Goal: Transaction & Acquisition: Purchase product/service

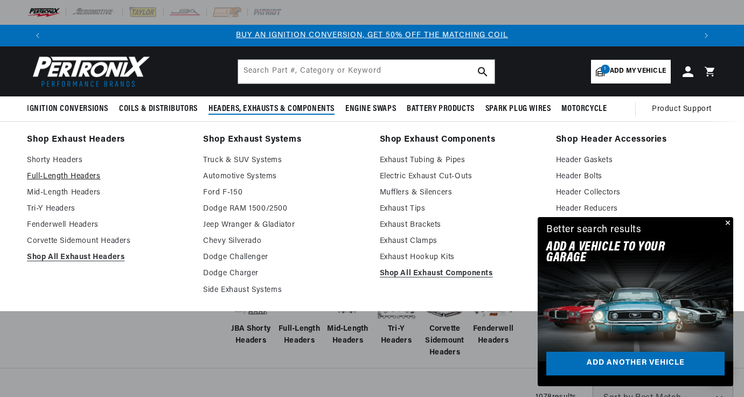
click at [74, 173] on link "Full-Length Headers" at bounding box center [107, 176] width 161 height 13
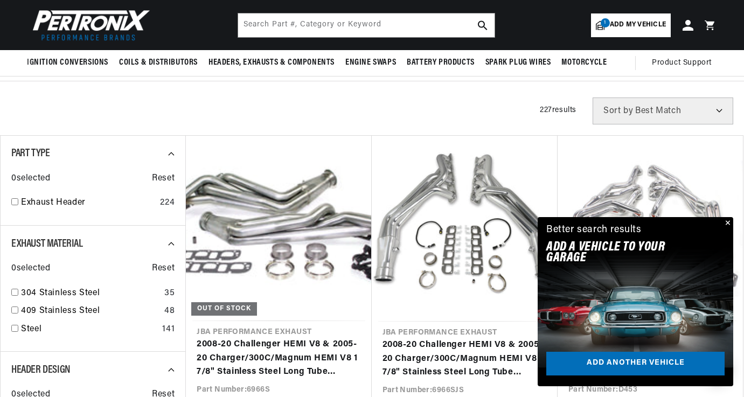
scroll to position [269, 0]
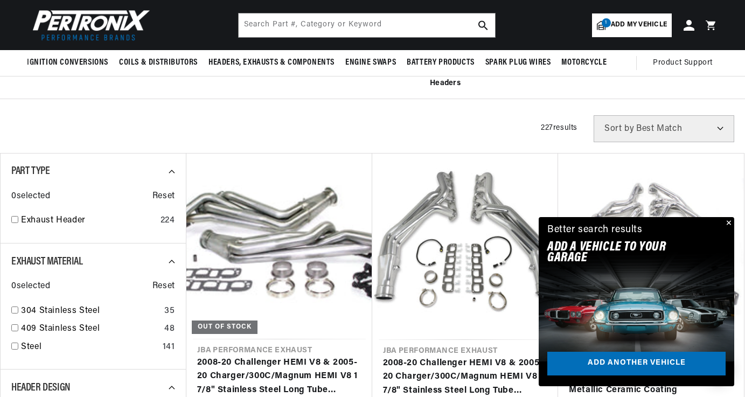
click at [727, 223] on div "Close dialog FIND THE RIGHT PARTS Take our quick quiz using the button below, a…" at bounding box center [372, 198] width 745 height 397
click at [727, 223] on button "Close" at bounding box center [726, 223] width 13 height 13
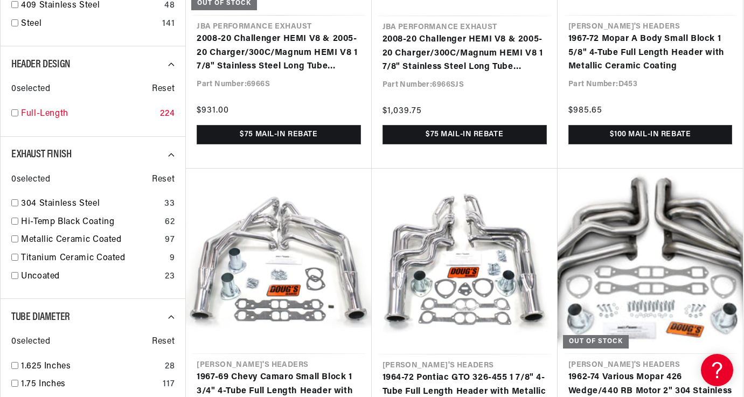
scroll to position [700, 0]
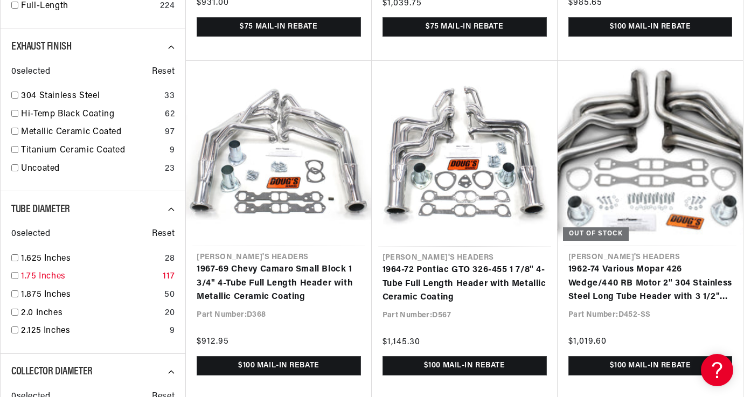
click at [15, 275] on input "checkbox" at bounding box center [14, 275] width 7 height 7
checkbox input "true"
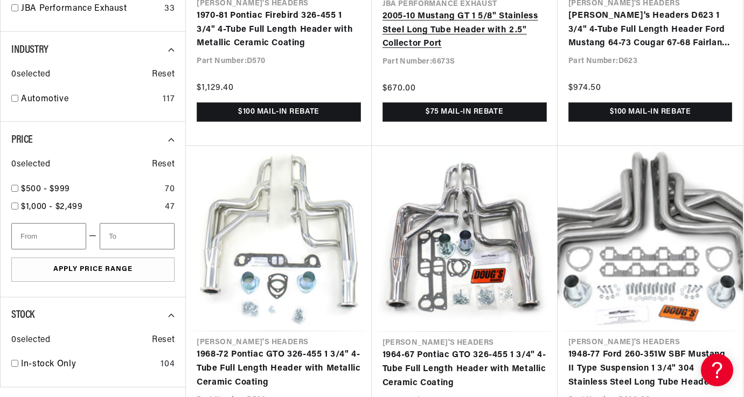
scroll to position [1346, 0]
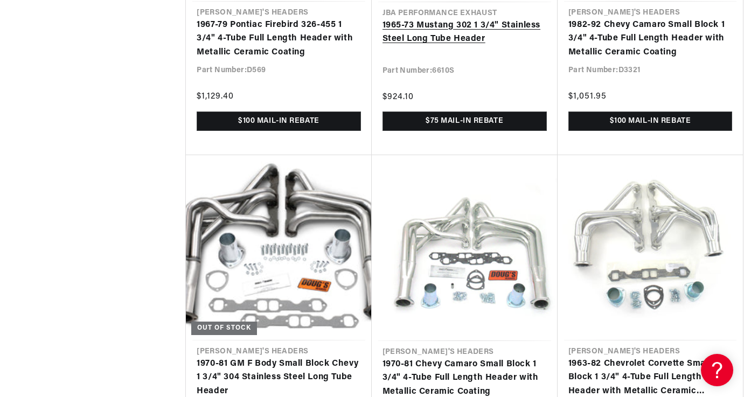
scroll to position [0, 647]
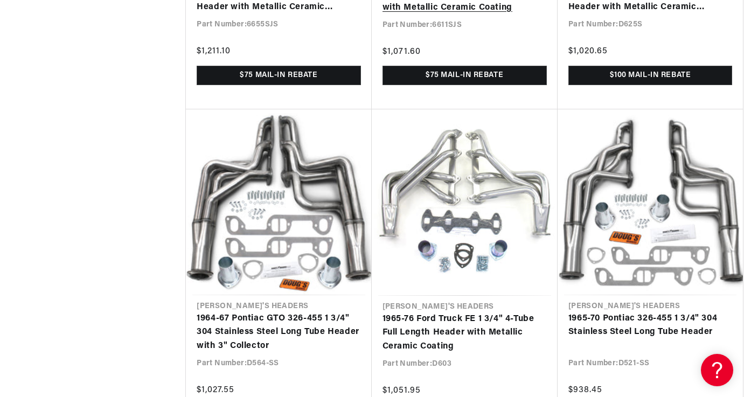
scroll to position [5061, 0]
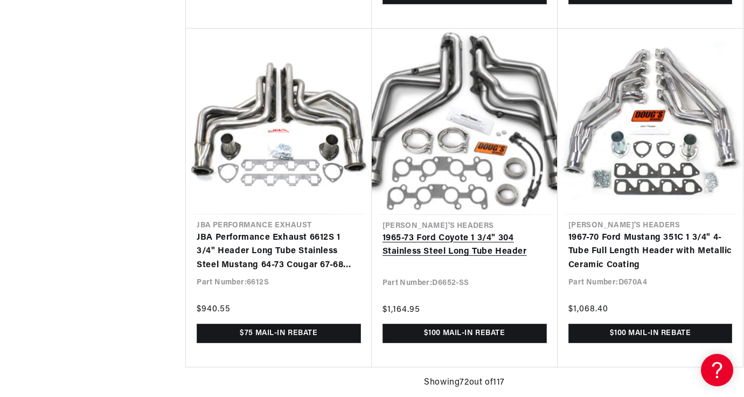
scroll to position [0, 647]
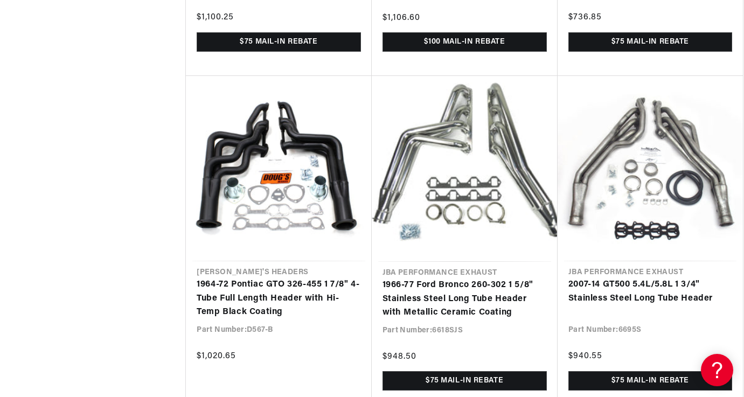
scroll to position [0, 300]
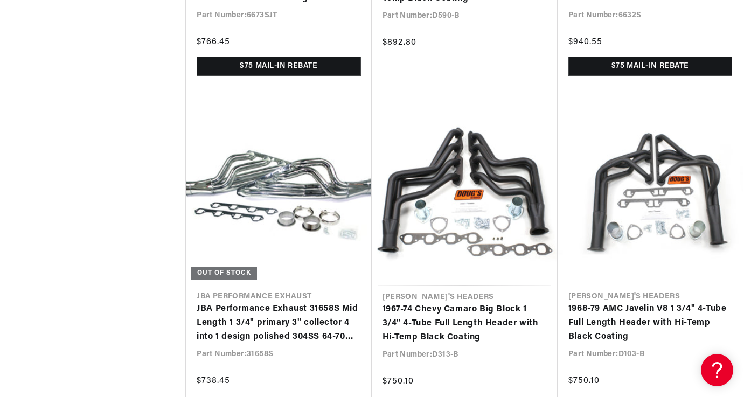
scroll to position [0, 220]
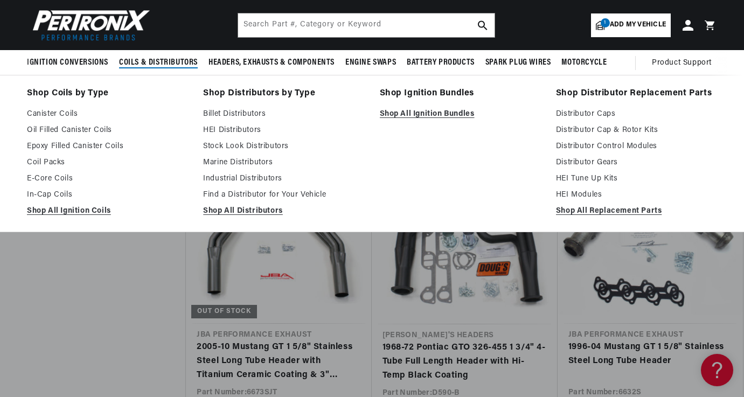
scroll to position [0, 647]
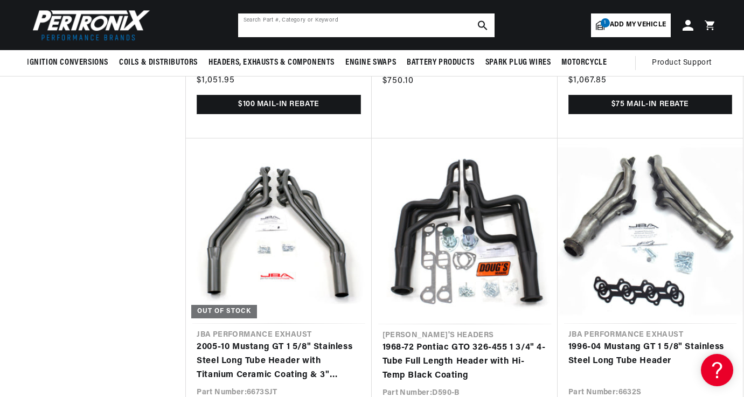
click at [262, 20] on input "text" at bounding box center [366, 25] width 256 height 24
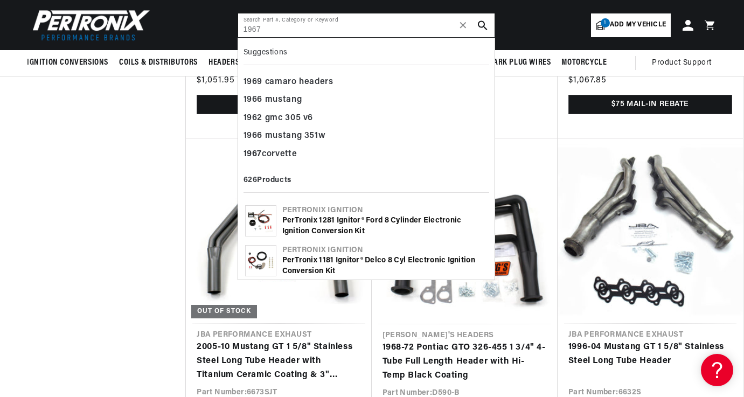
scroll to position [0, 1293]
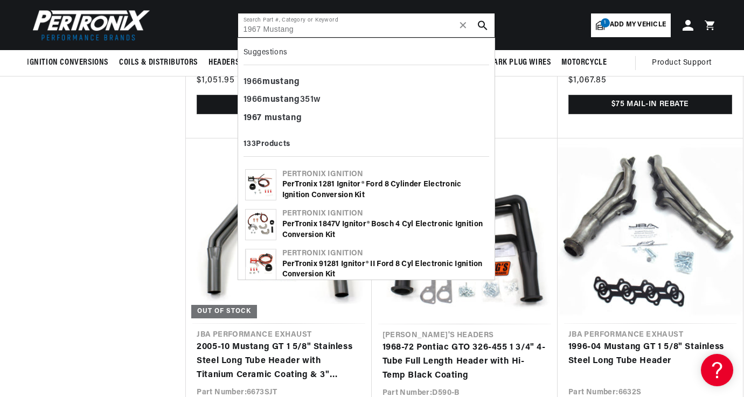
type input "1967 Mustang"
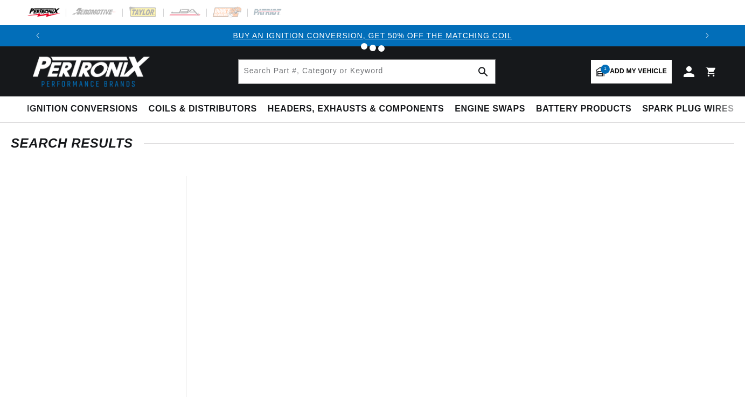
type input "1967 Mustang"
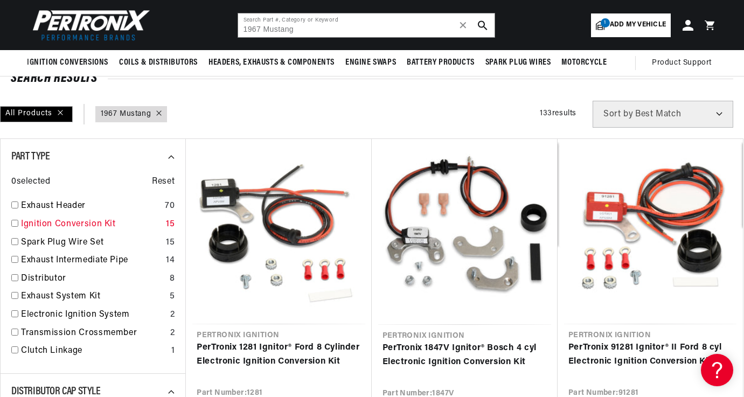
scroll to position [54, 0]
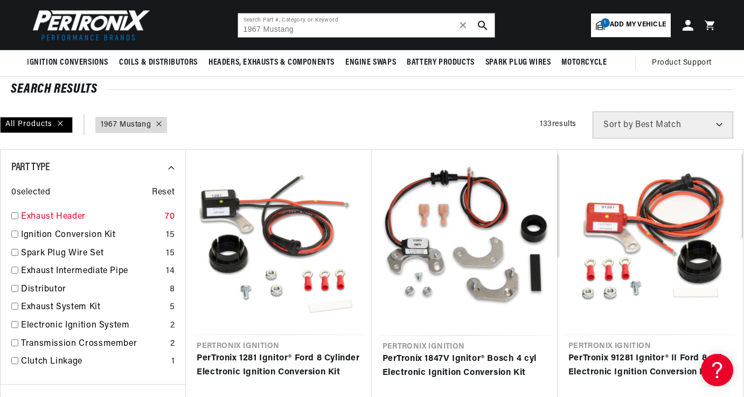
click at [17, 216] on input "checkbox" at bounding box center [14, 215] width 7 height 7
checkbox input "true"
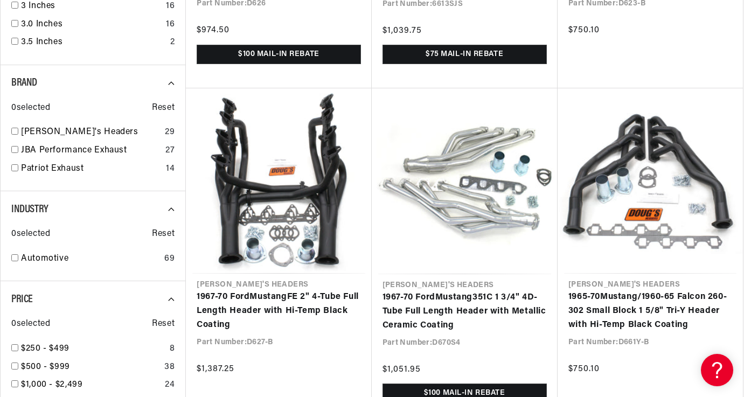
scroll to position [0, 647]
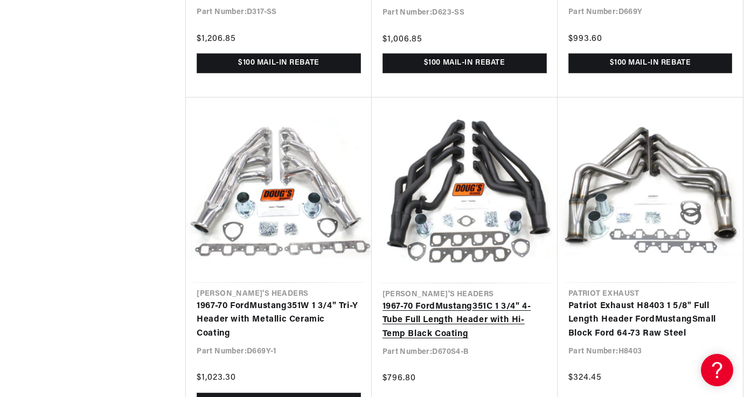
scroll to position [0, 1293]
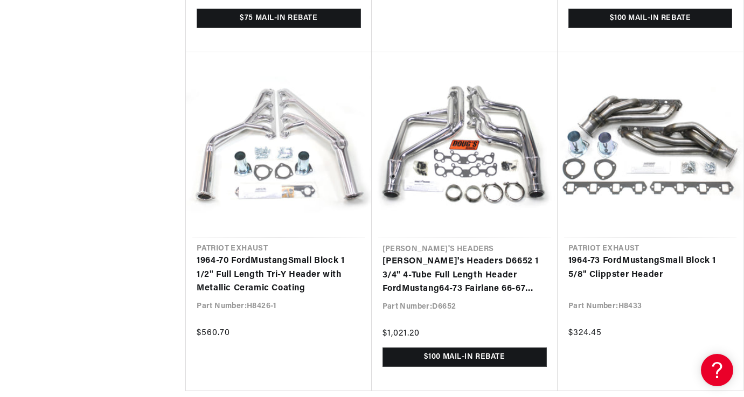
scroll to position [0, 1293]
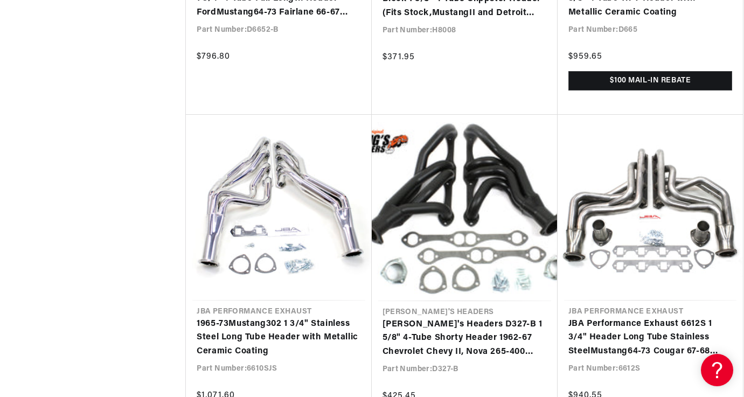
scroll to position [0, 1293]
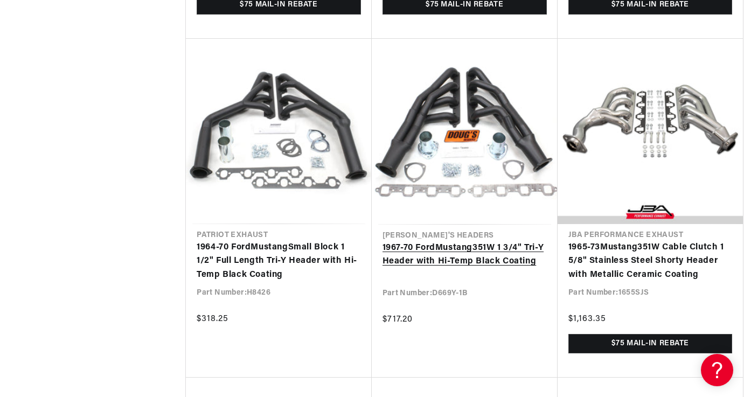
scroll to position [0, 1293]
click at [462, 241] on link "1967 -70 Ford Mustang 351W 1 3/4" Tri-Y Header with Hi-Temp Black Coating" at bounding box center [464, 254] width 164 height 27
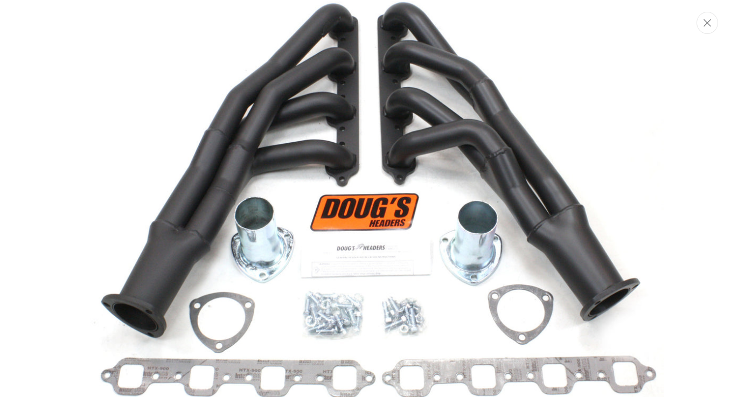
scroll to position [0, 1295]
